Goal: Task Accomplishment & Management: Use online tool/utility

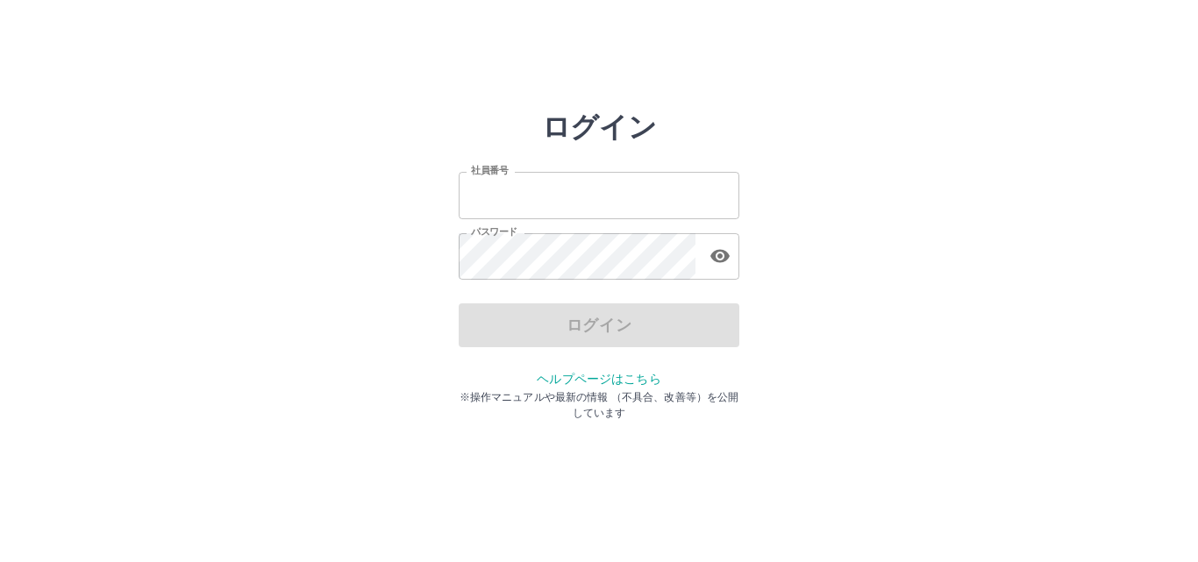
type input "*******"
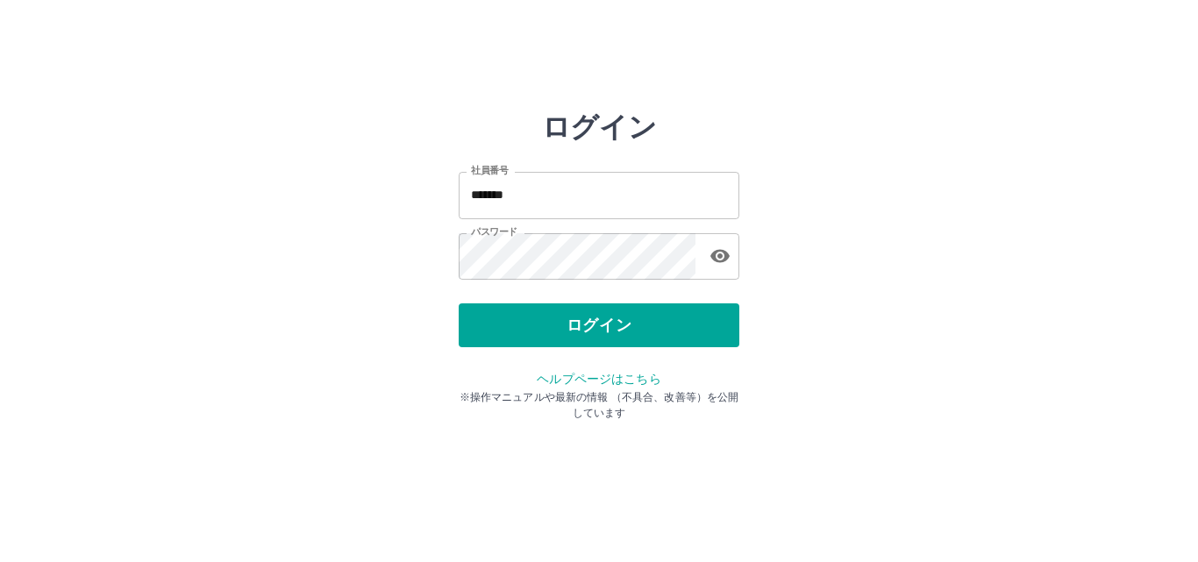
click at [554, 331] on div "ログイン" at bounding box center [599, 326] width 281 height 44
click at [554, 331] on button "ログイン" at bounding box center [599, 326] width 281 height 44
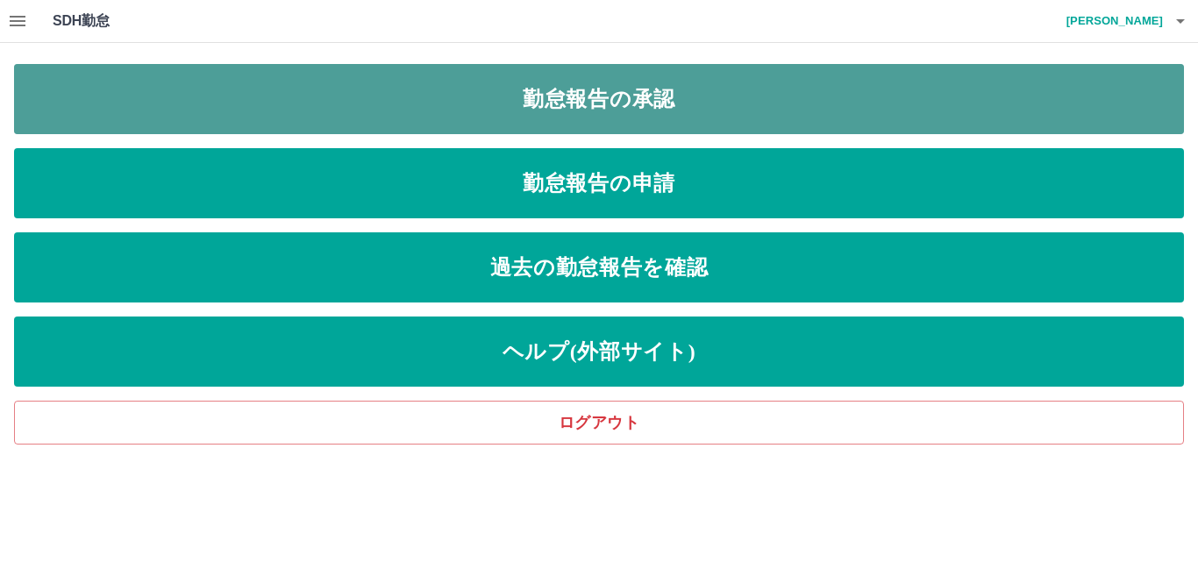
click at [503, 98] on link "勤怠報告の承認" at bounding box center [599, 99] width 1170 height 70
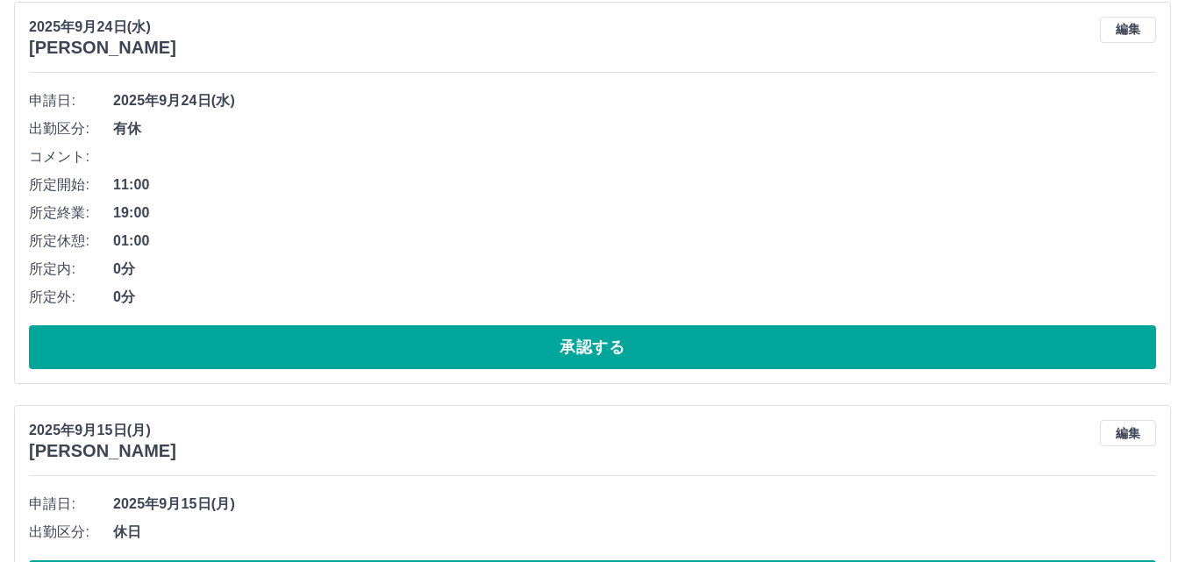
scroll to position [263, 0]
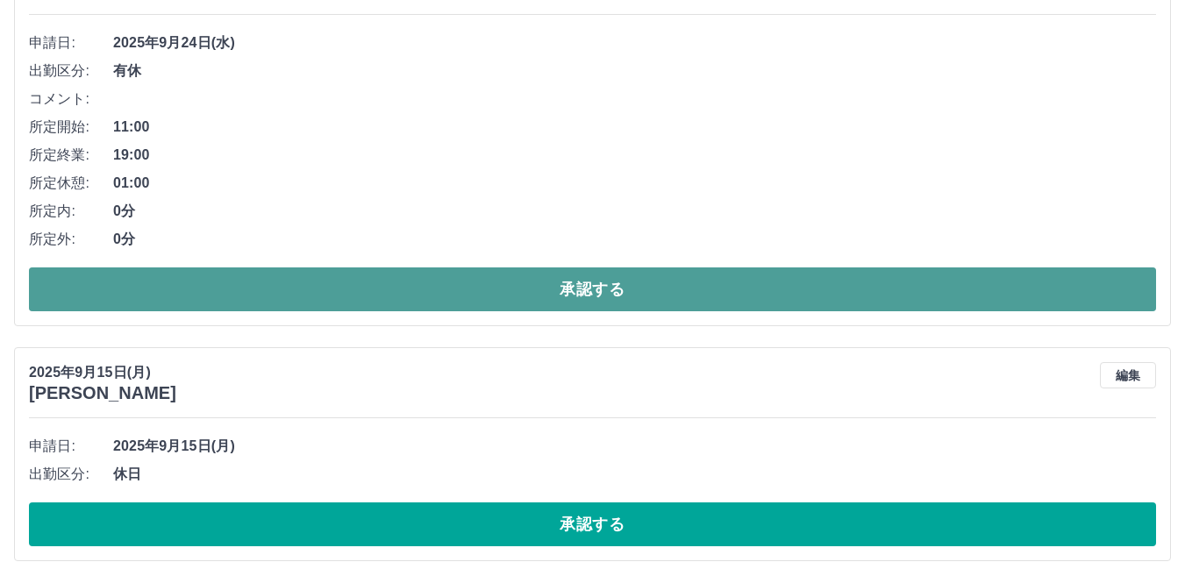
click at [588, 301] on button "承認する" at bounding box center [592, 290] width 1127 height 44
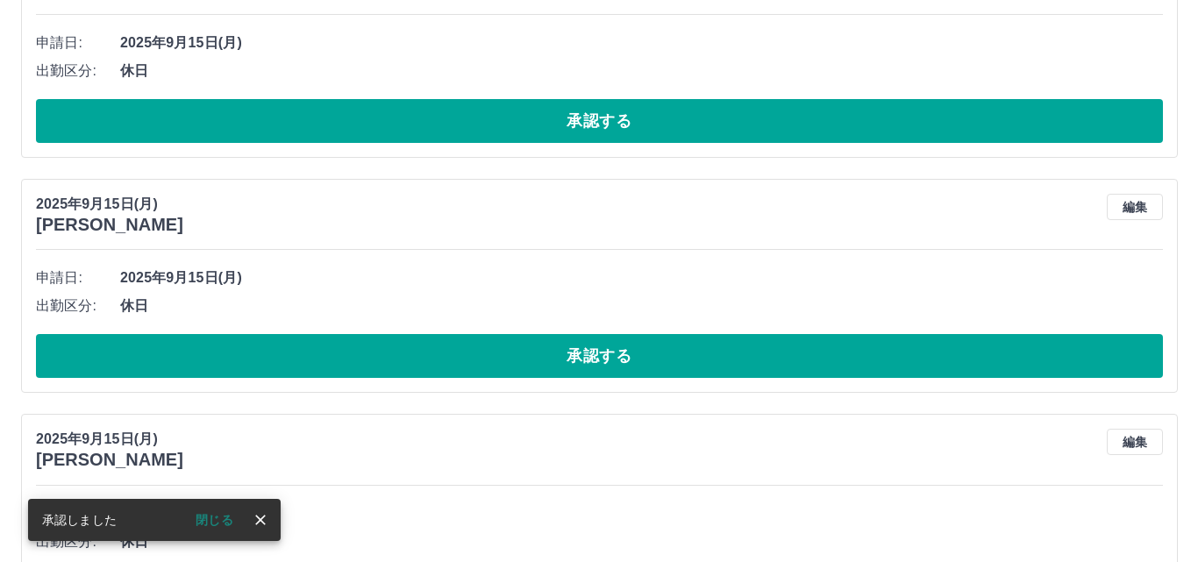
scroll to position [0, 0]
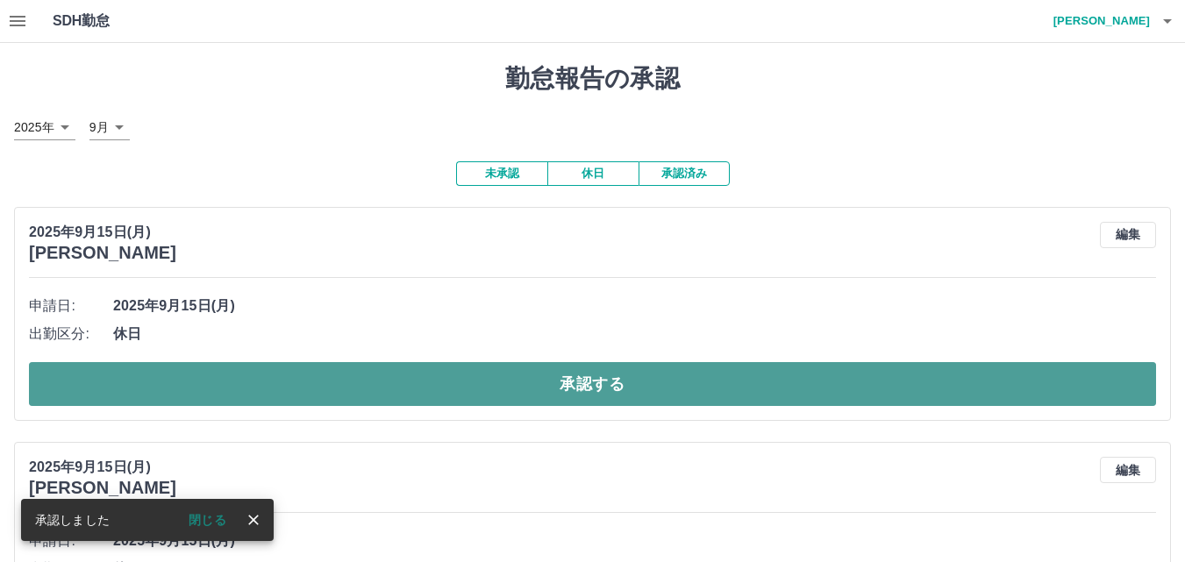
click at [605, 394] on button "承認する" at bounding box center [592, 384] width 1127 height 44
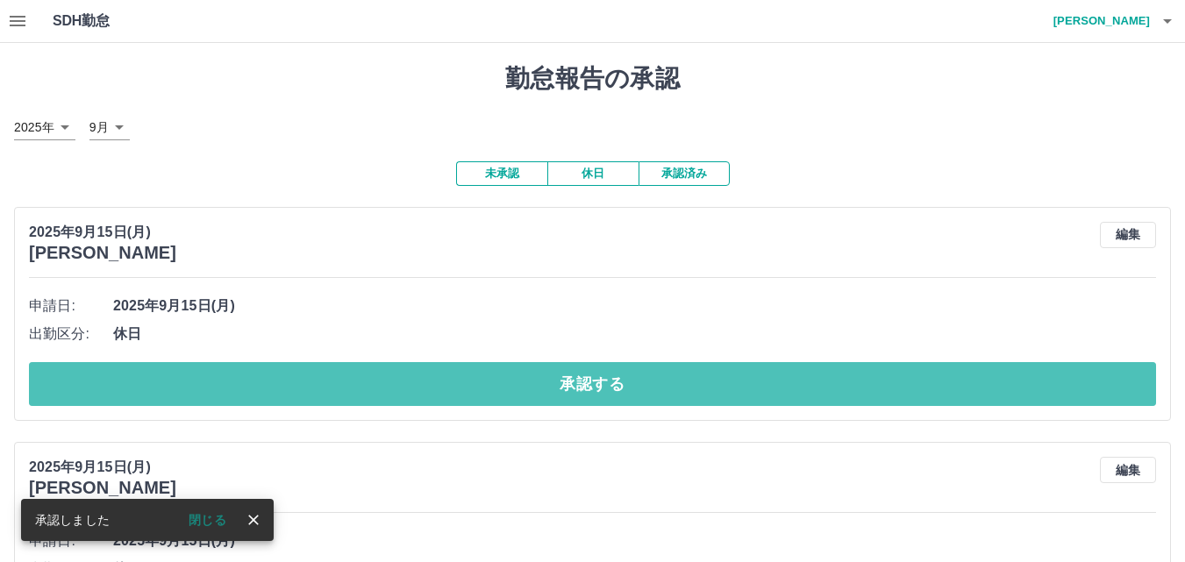
click at [607, 393] on button "承認する" at bounding box center [592, 384] width 1127 height 44
click at [626, 397] on button "承認する" at bounding box center [592, 384] width 1127 height 44
click at [633, 395] on button "承認する" at bounding box center [592, 384] width 1127 height 44
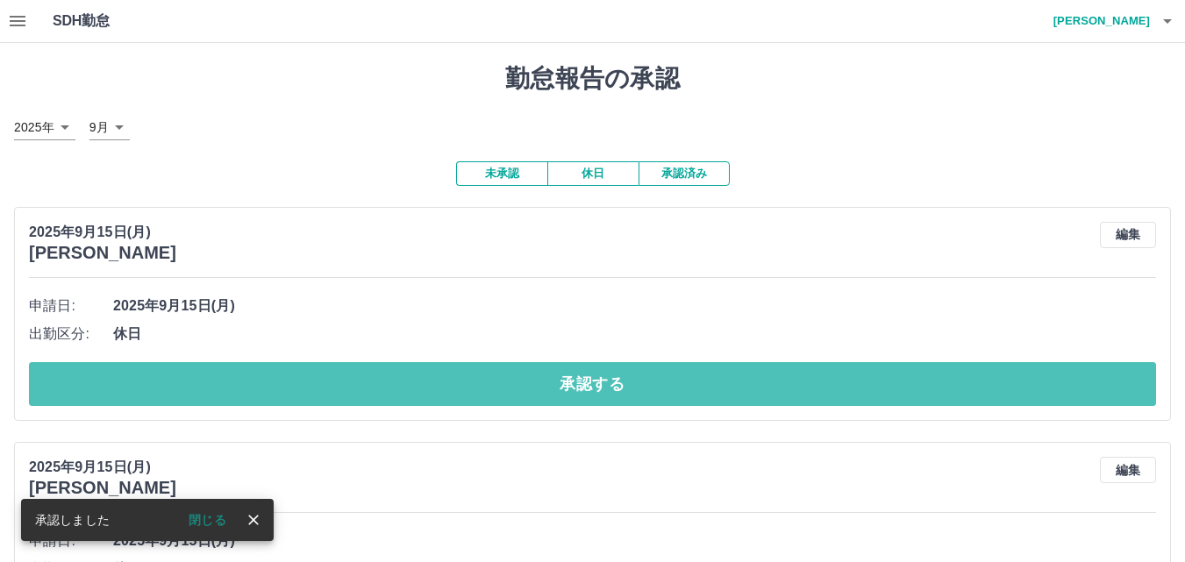
click at [633, 395] on button "承認する" at bounding box center [592, 384] width 1127 height 44
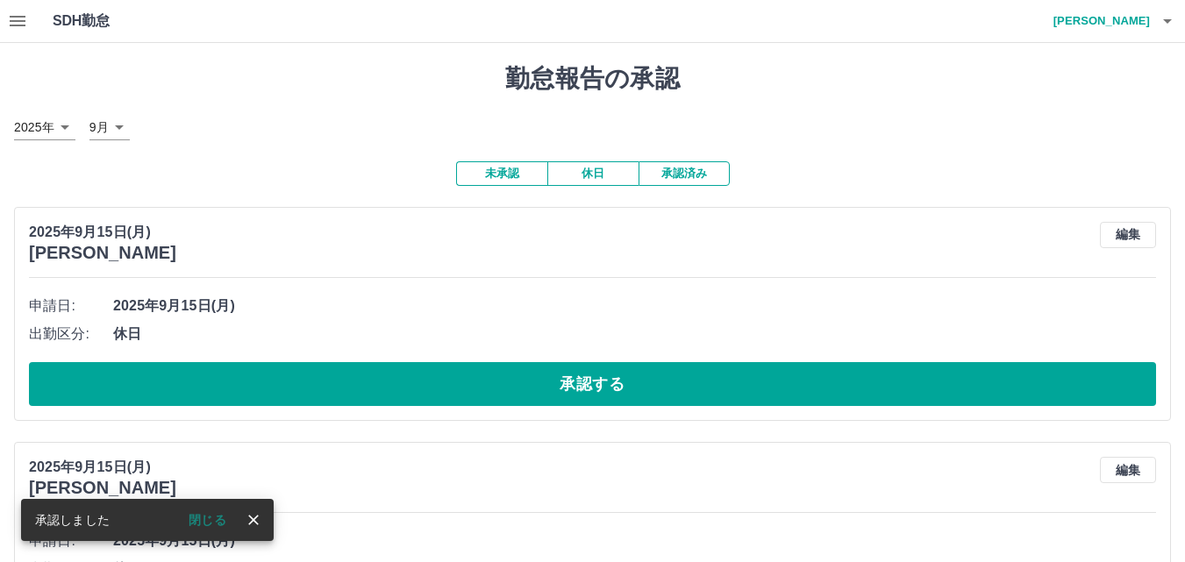
click at [639, 392] on button "承認する" at bounding box center [592, 384] width 1127 height 44
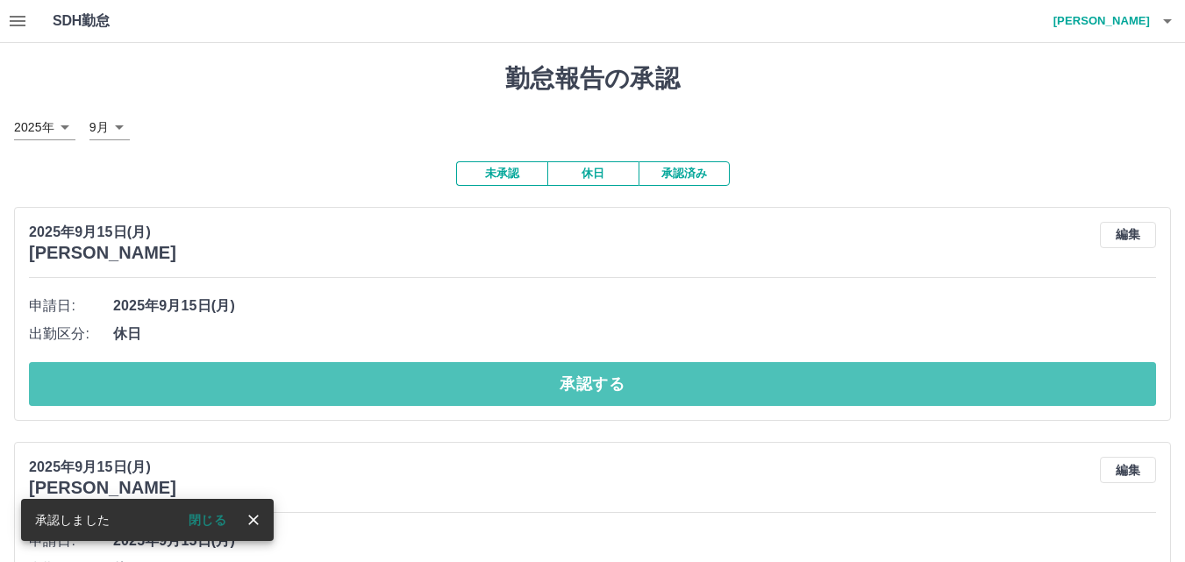
click at [641, 390] on button "承認する" at bounding box center [592, 384] width 1127 height 44
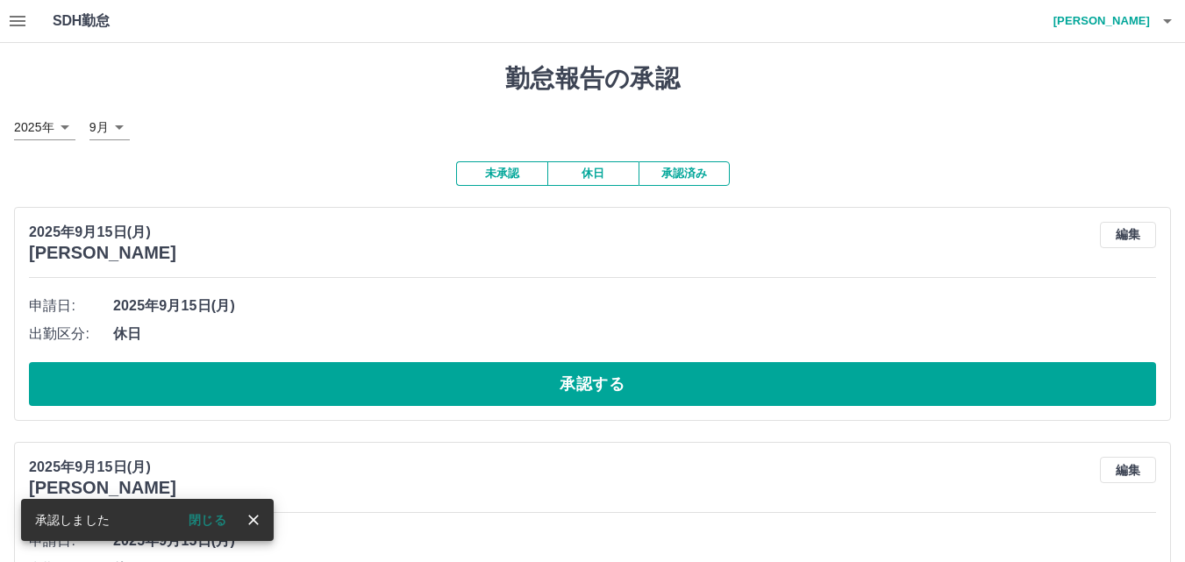
click at [646, 388] on button "承認する" at bounding box center [592, 384] width 1127 height 44
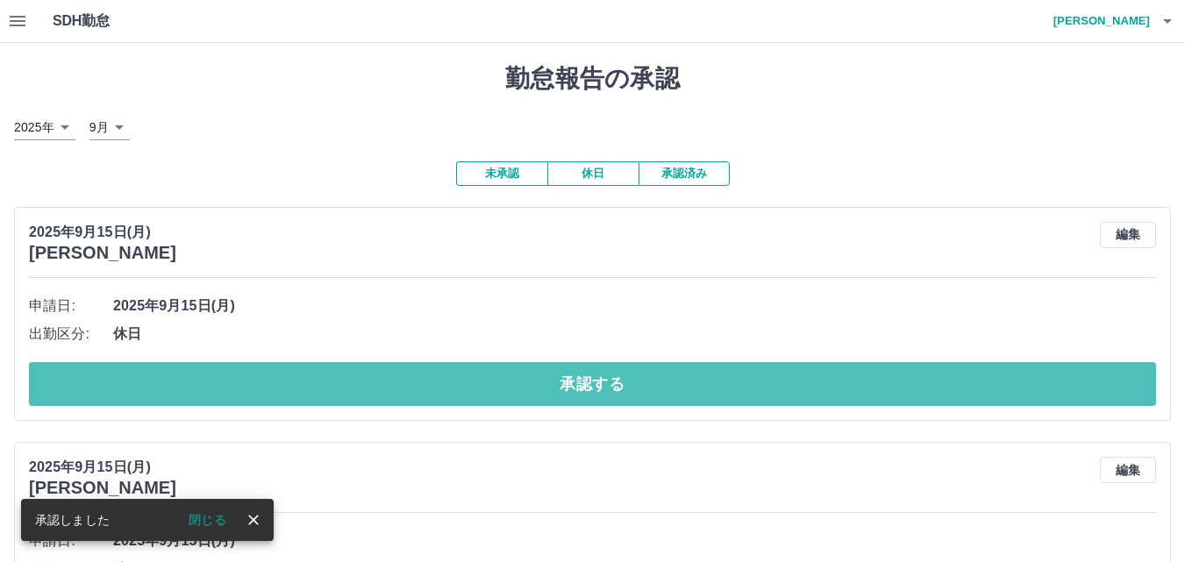
click at [647, 388] on button "承認する" at bounding box center [592, 384] width 1127 height 44
click at [642, 391] on button "承認する" at bounding box center [592, 384] width 1127 height 44
click at [645, 392] on button "承認する" at bounding box center [592, 384] width 1127 height 44
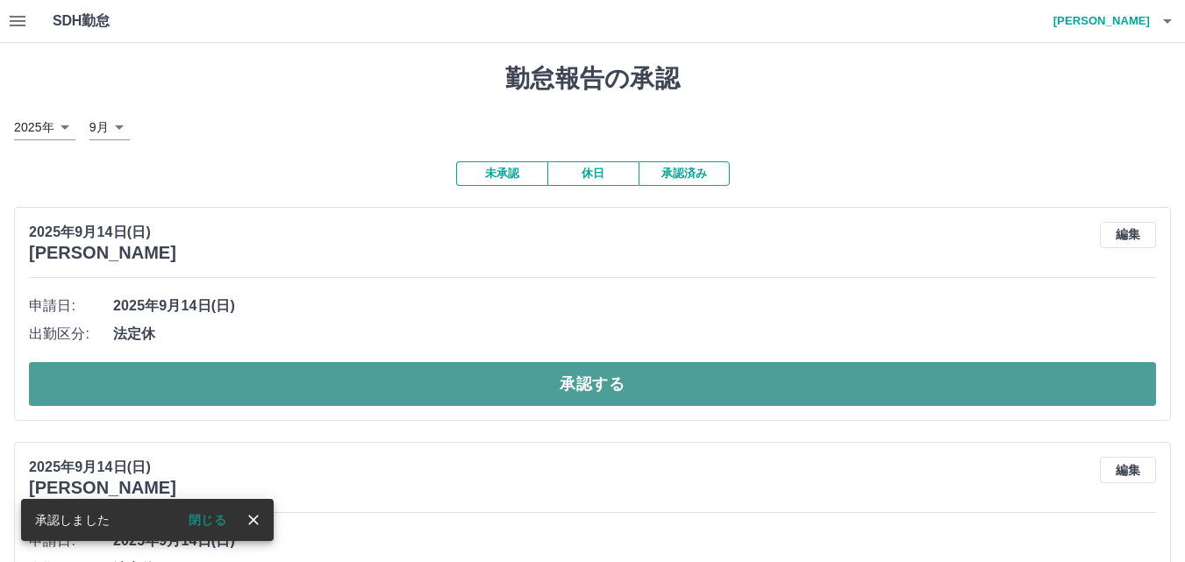
click at [650, 390] on button "承認する" at bounding box center [592, 384] width 1127 height 44
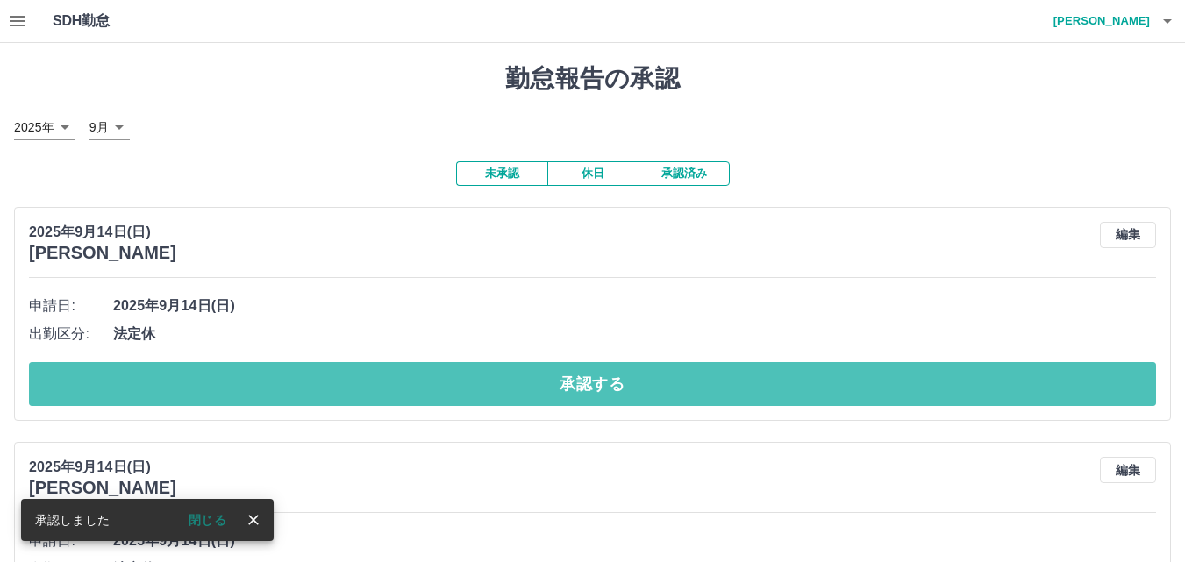
click at [647, 384] on button "承認する" at bounding box center [592, 384] width 1127 height 44
click at [659, 382] on button "承認する" at bounding box center [592, 384] width 1127 height 44
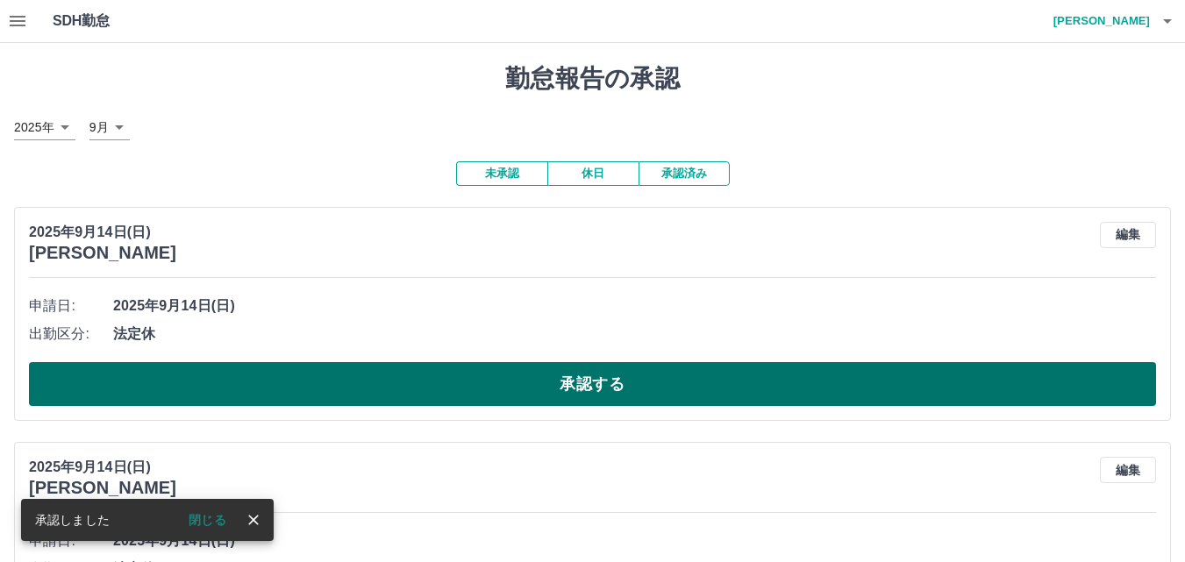
click at [652, 383] on button "承認する" at bounding box center [592, 384] width 1127 height 44
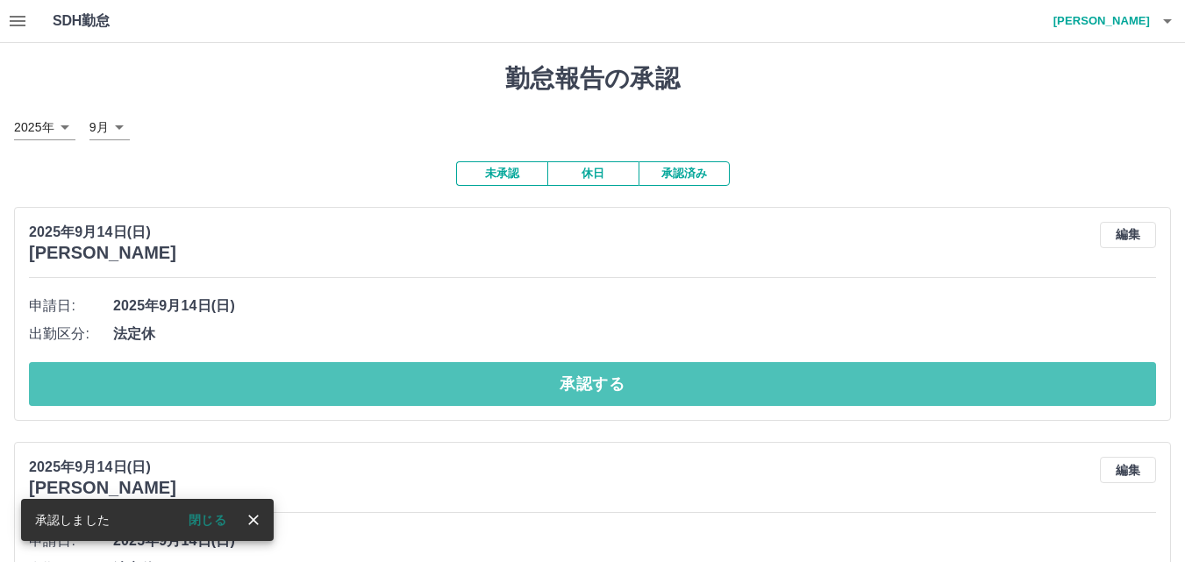
click at [650, 384] on button "承認する" at bounding box center [592, 384] width 1127 height 44
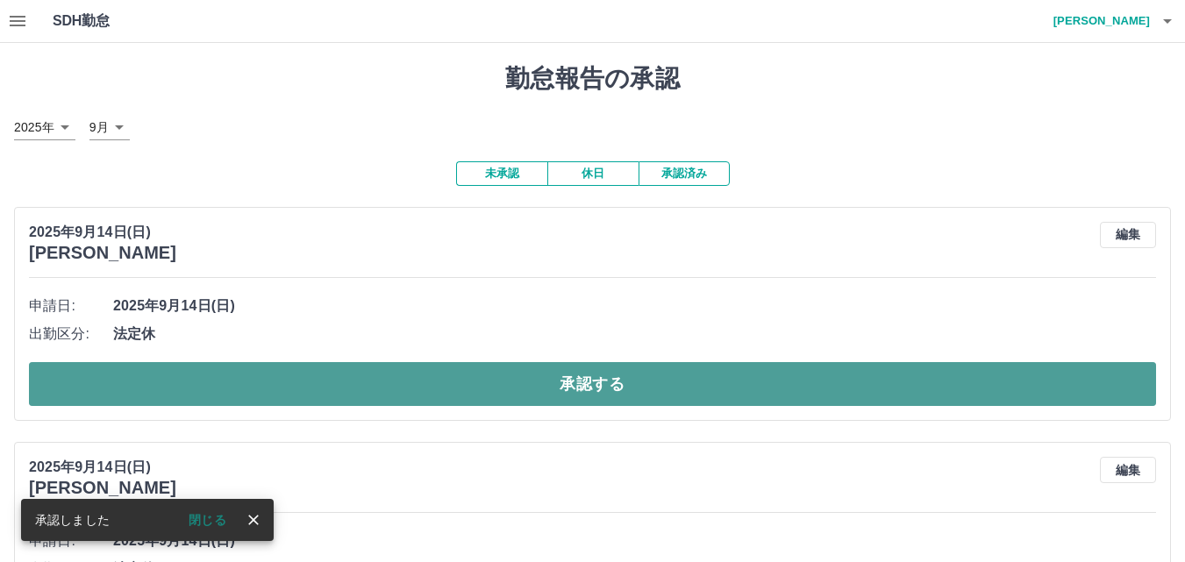
click at [648, 385] on button "承認する" at bounding box center [592, 384] width 1127 height 44
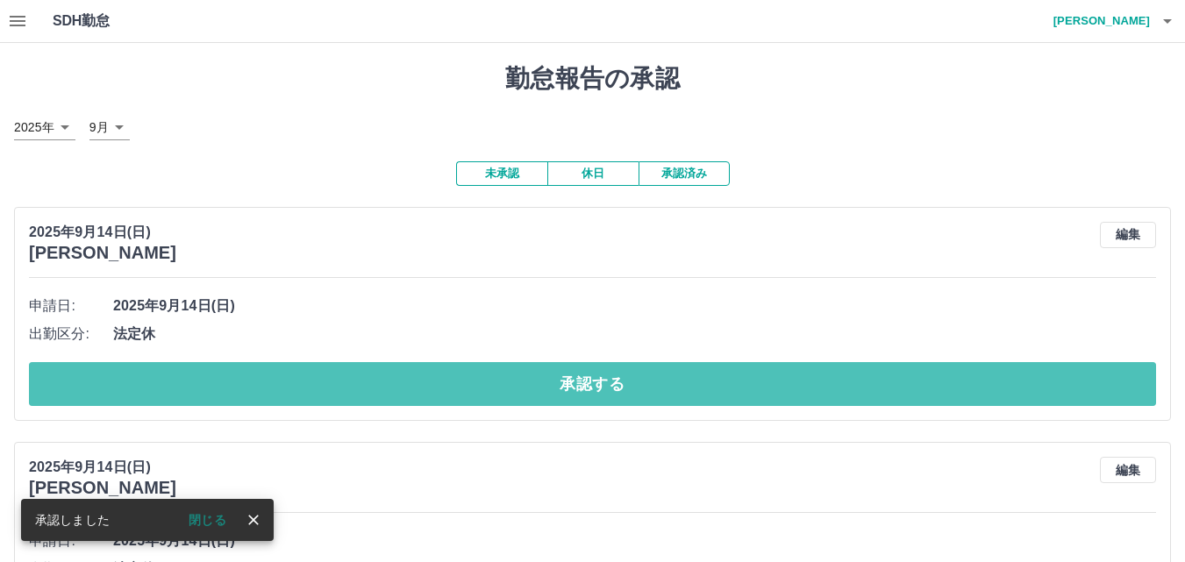
click at [651, 385] on button "承認する" at bounding box center [592, 384] width 1127 height 44
click at [650, 385] on button "承認する" at bounding box center [592, 384] width 1127 height 44
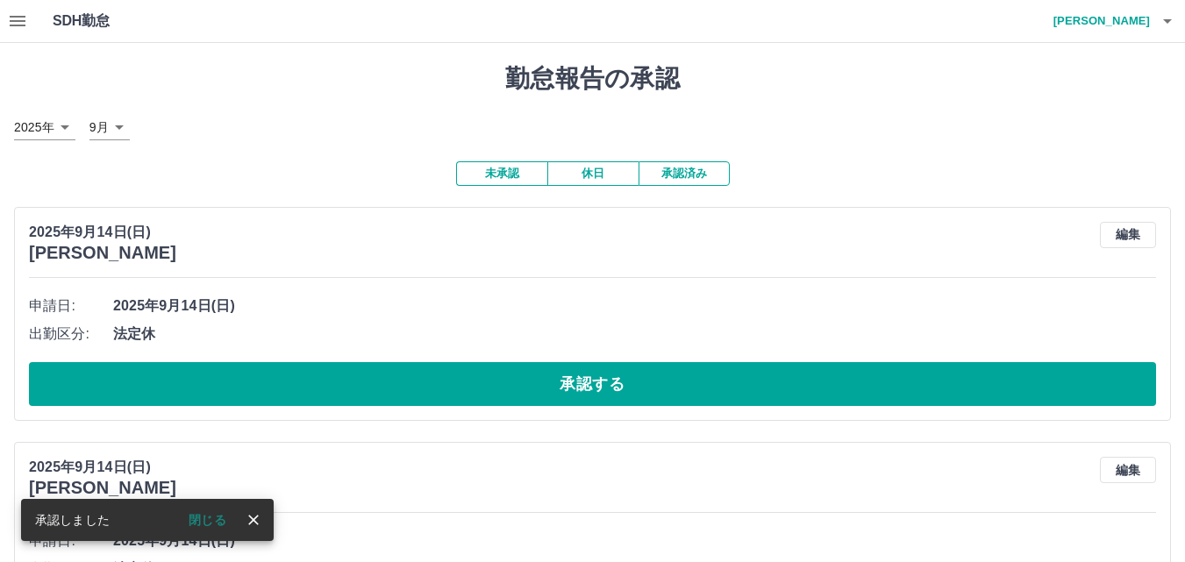
click at [651, 385] on button "承認する" at bounding box center [592, 384] width 1127 height 44
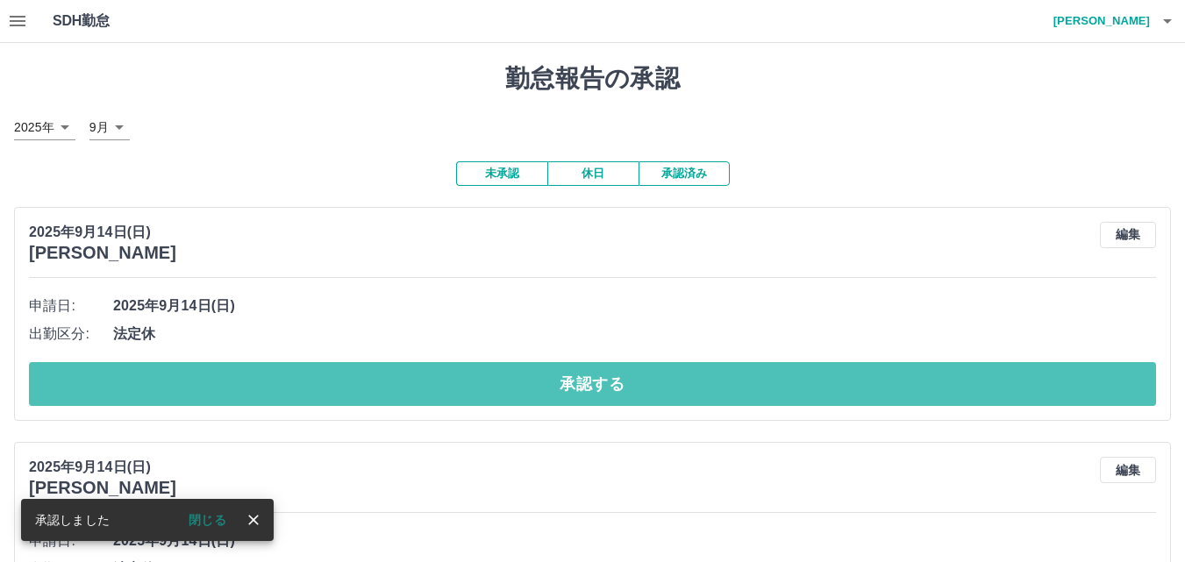
click at [651, 385] on button "承認する" at bounding box center [592, 384] width 1127 height 44
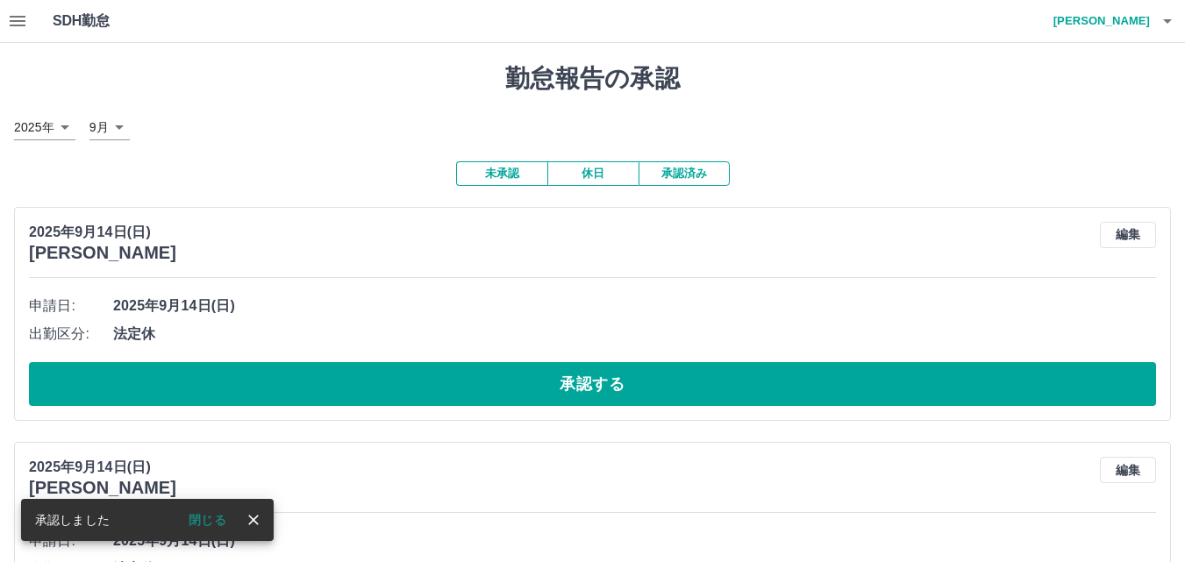
click at [651, 385] on button "承認する" at bounding box center [592, 384] width 1127 height 44
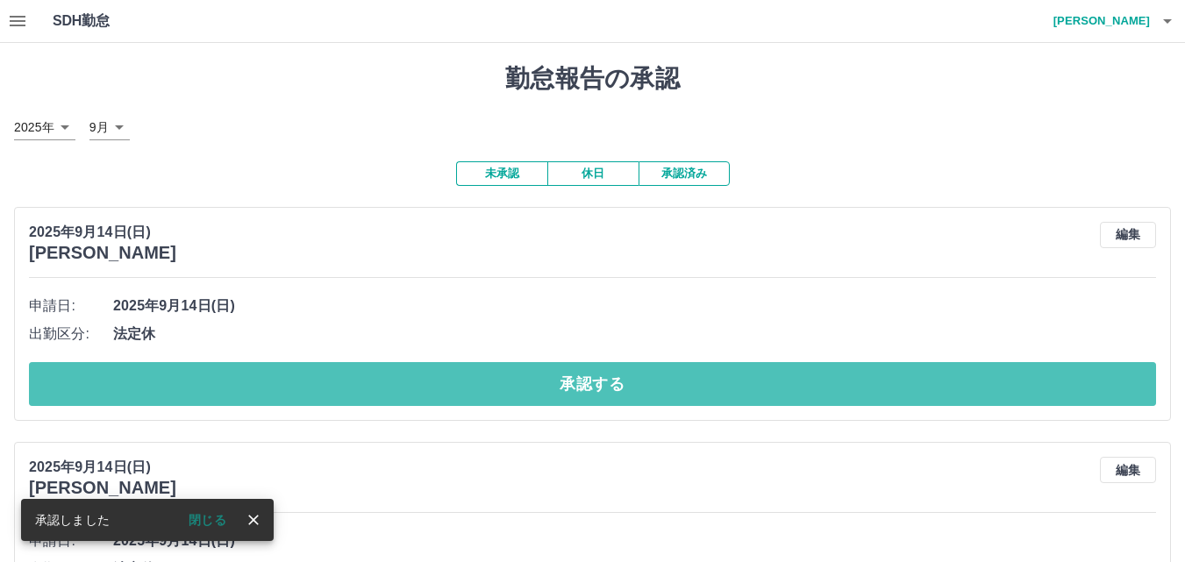
click at [659, 383] on button "承認する" at bounding box center [592, 384] width 1127 height 44
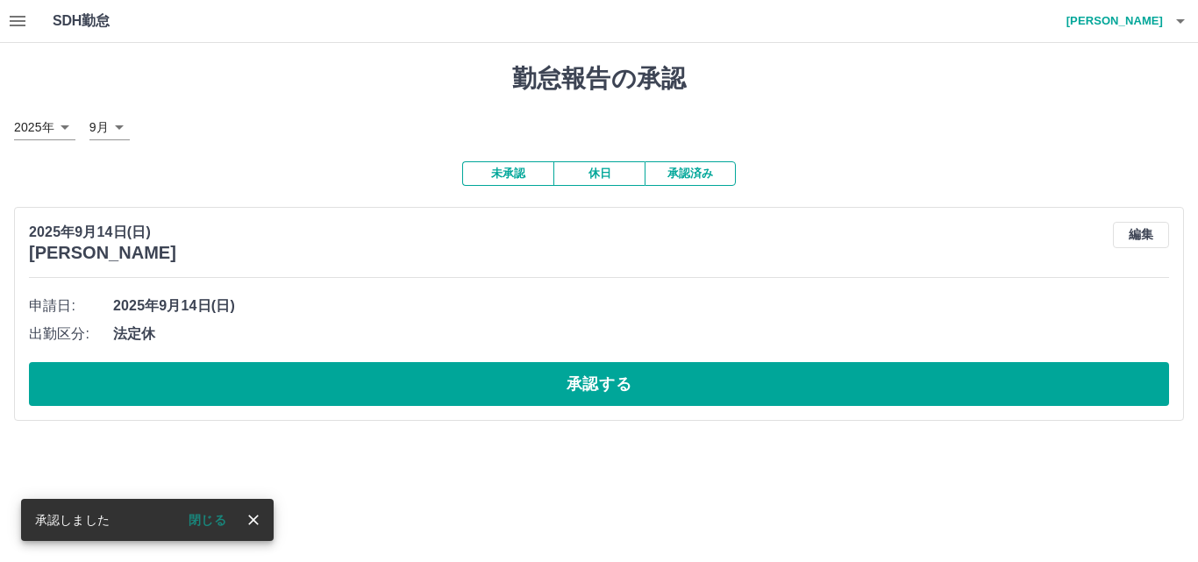
click at [654, 383] on button "承認する" at bounding box center [599, 384] width 1141 height 44
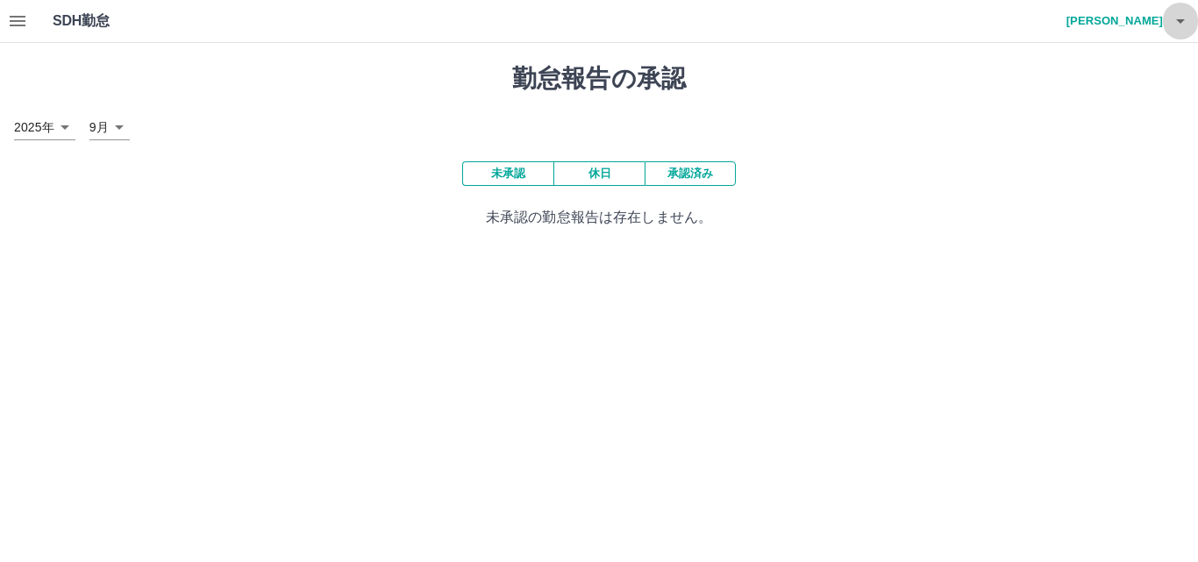
click at [1173, 18] on icon "button" at bounding box center [1180, 21] width 21 height 21
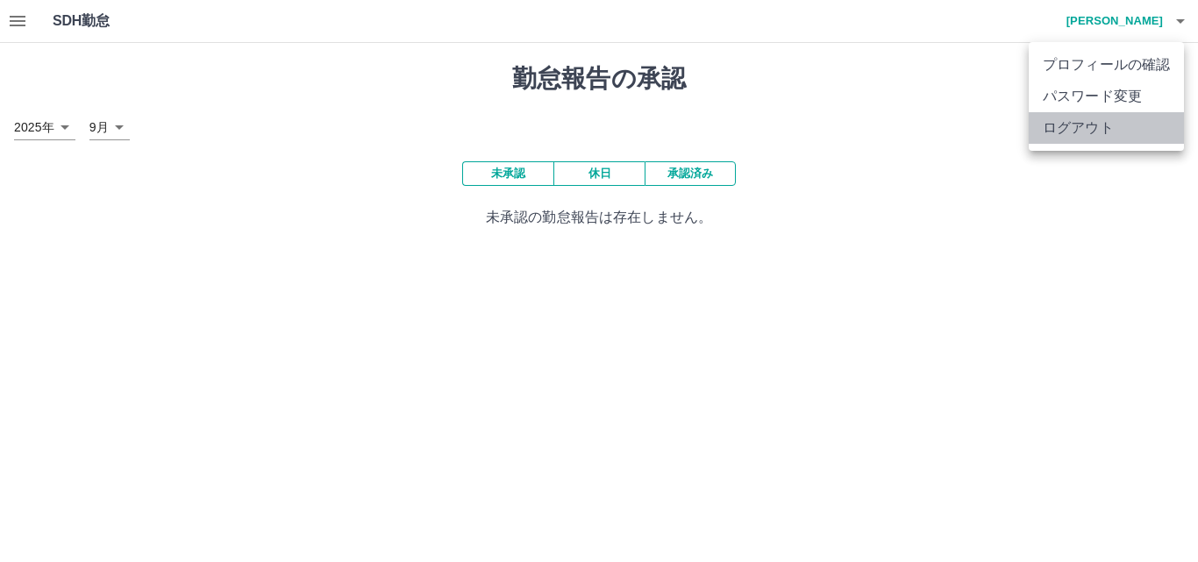
click at [1153, 133] on li "ログアウト" at bounding box center [1106, 128] width 155 height 32
